Goal: Navigation & Orientation: Find specific page/section

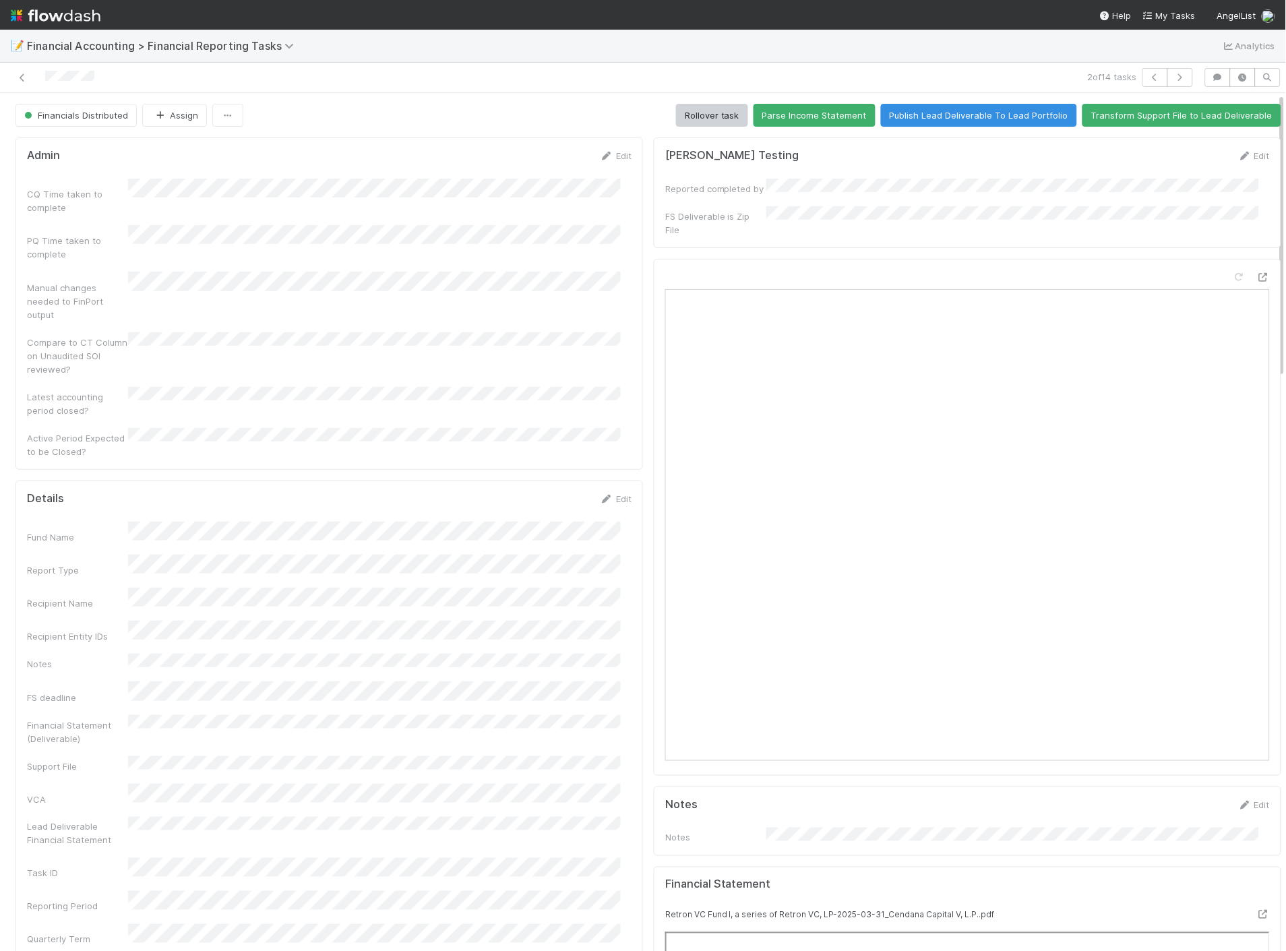
click at [63, 17] on img at bounding box center [56, 15] width 90 height 23
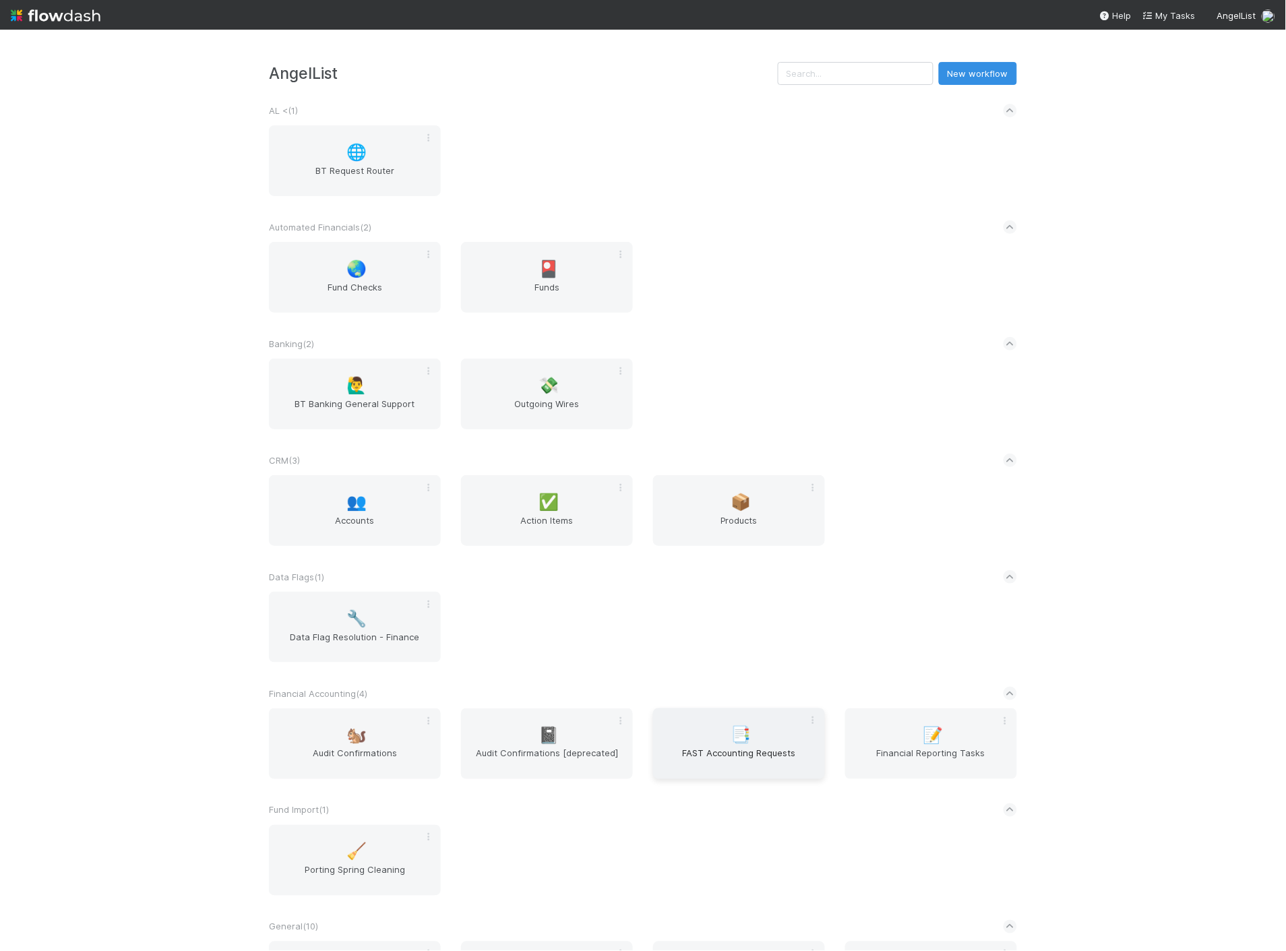
click at [755, 757] on span "FAST Accounting Requests" at bounding box center [738, 760] width 161 height 27
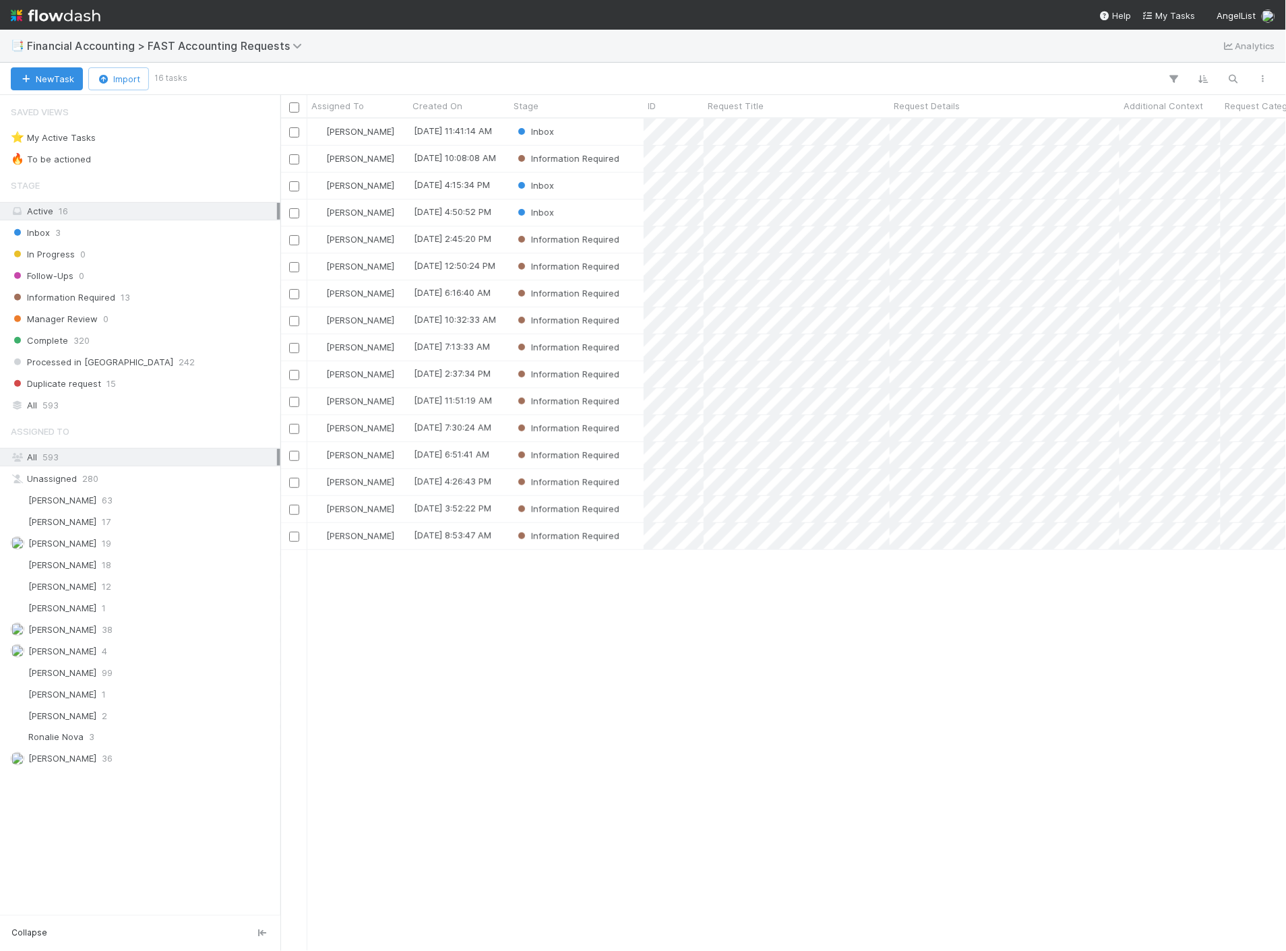
scroll to position [821, 994]
click at [32, 14] on img at bounding box center [56, 15] width 90 height 23
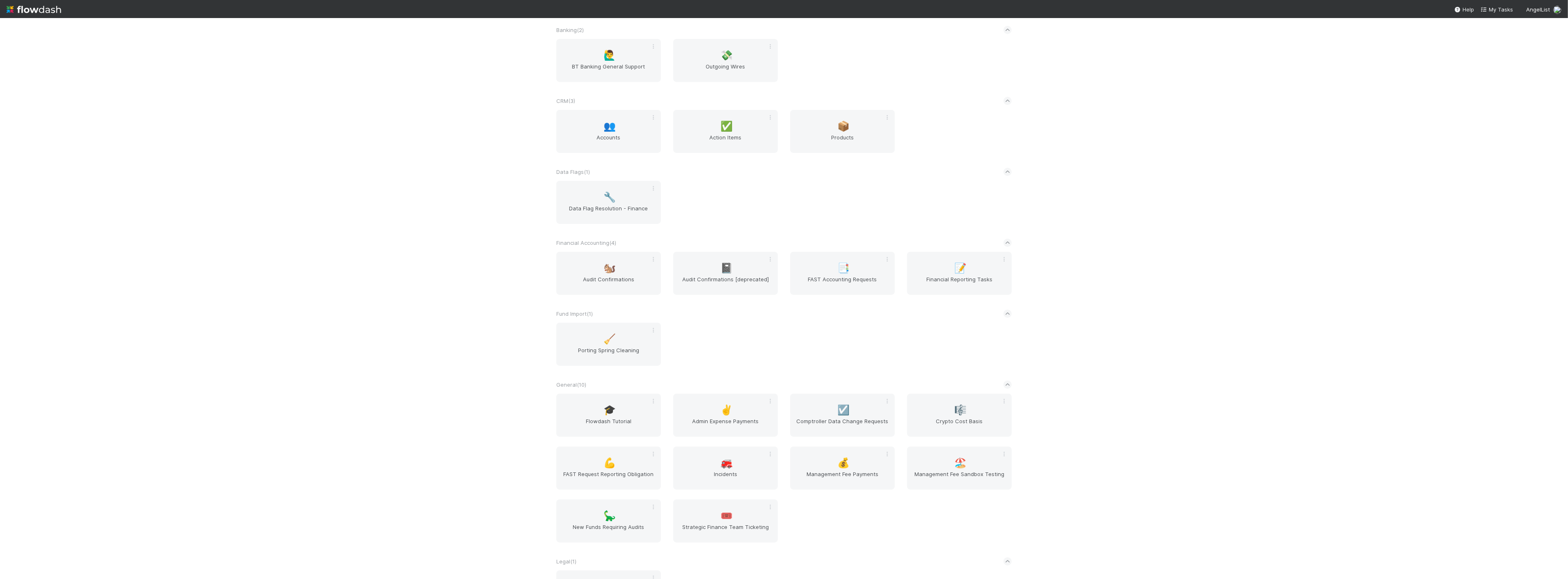
scroll to position [182, 0]
click at [625, 258] on div "🐿️ Audit Confirmations" at bounding box center [609, 270] width 105 height 43
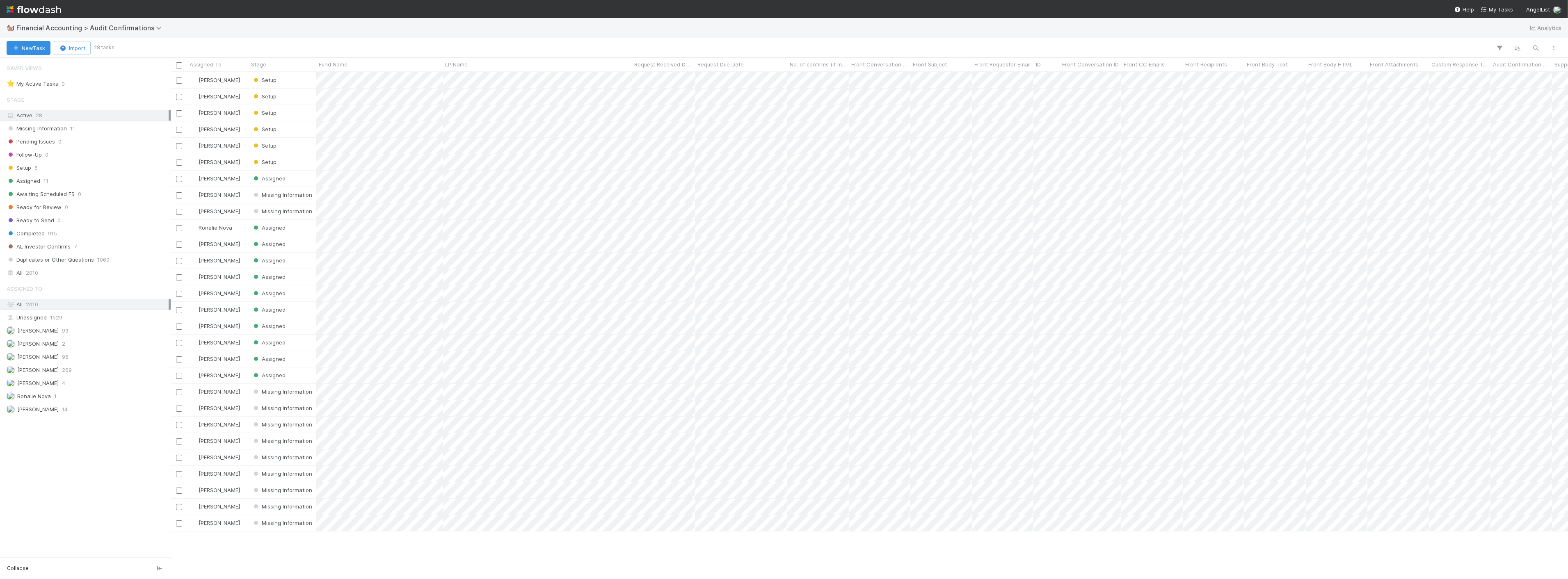
scroll to position [499, 1390]
